Goal: Task Accomplishment & Management: Manage account settings

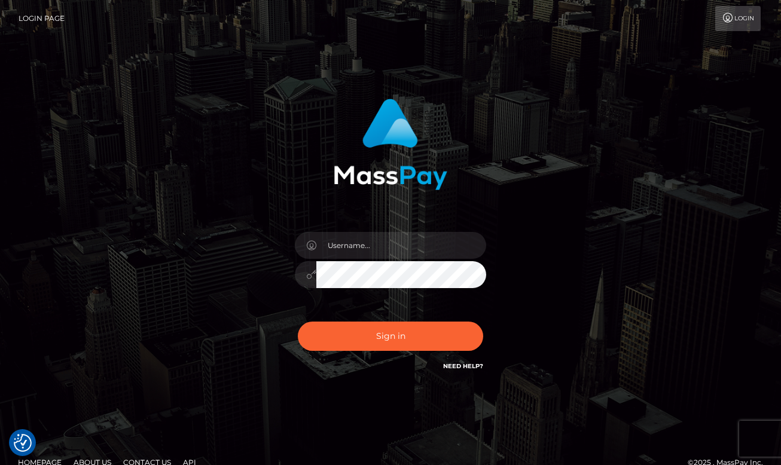
click at [354, 260] on div at bounding box center [390, 269] width 209 height 92
click at [396, 242] on input "text" at bounding box center [401, 245] width 170 height 27
type input "dany baker boulanger"
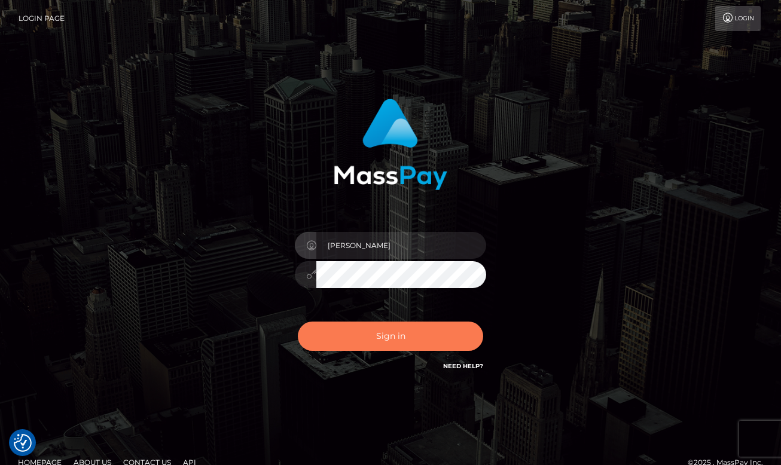
click at [416, 339] on button "Sign in" at bounding box center [390, 336] width 185 height 29
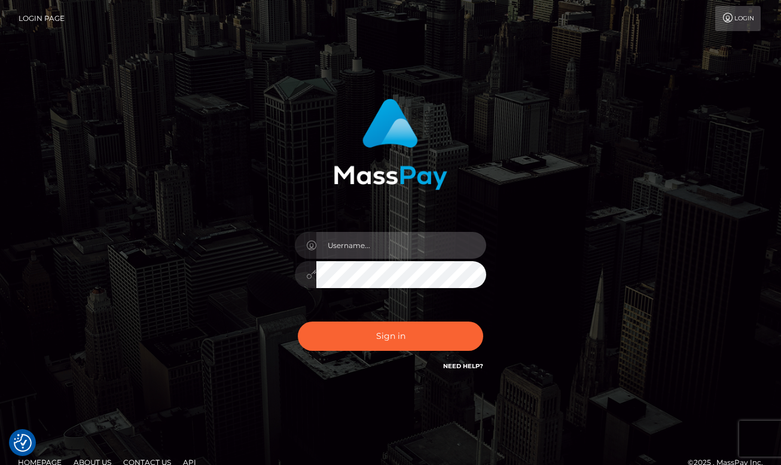
click at [392, 248] on input "text" at bounding box center [401, 245] width 170 height 27
type input "[PERSON_NAME]"
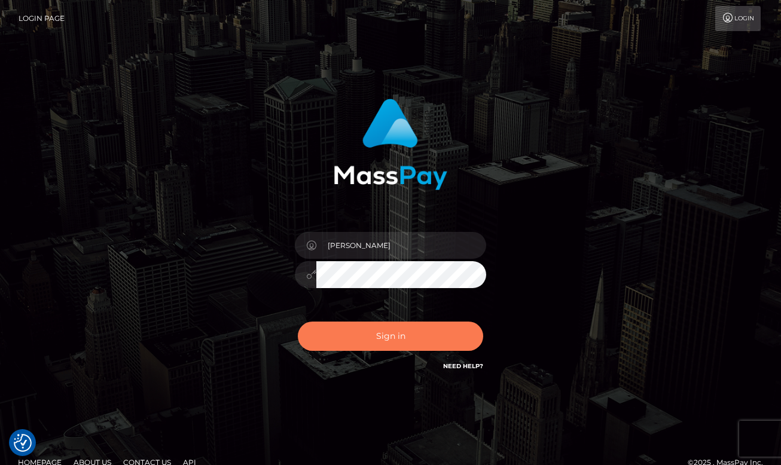
click at [419, 348] on button "Sign in" at bounding box center [390, 336] width 185 height 29
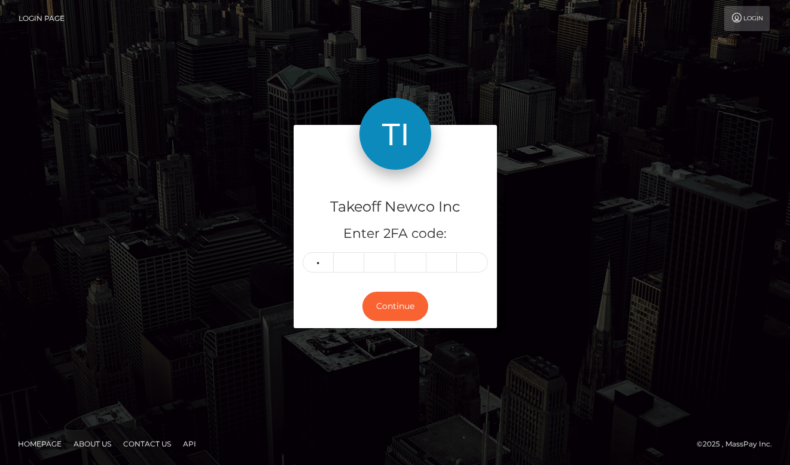
type input "9"
type input "1"
type input "2"
type input "5"
type input "4"
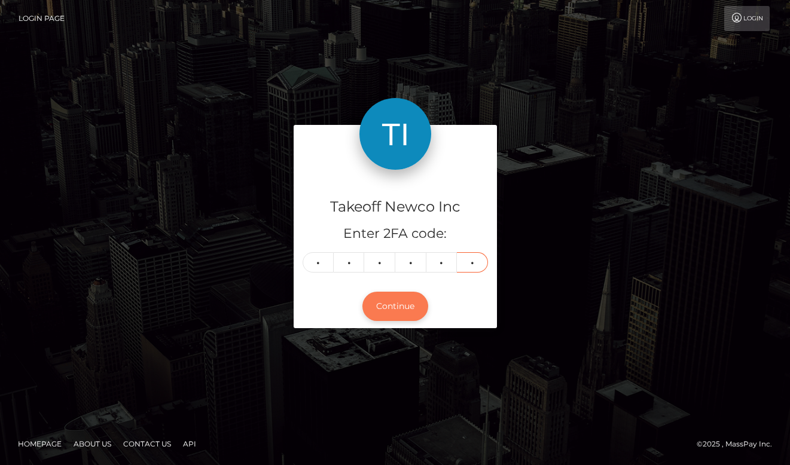
type input "4"
click at [399, 313] on button "Continue" at bounding box center [395, 306] width 66 height 29
